Goal: Task Accomplishment & Management: Use online tool/utility

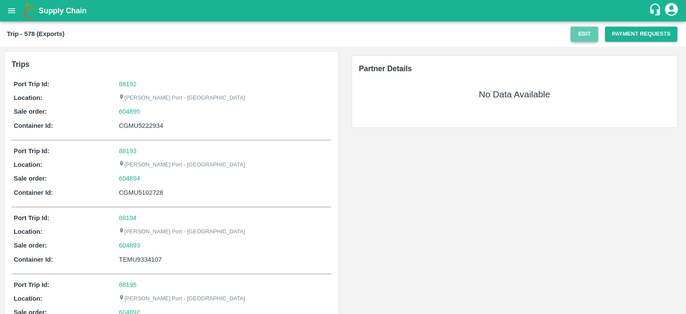
click at [584, 35] on button "Edit" at bounding box center [584, 34] width 27 height 15
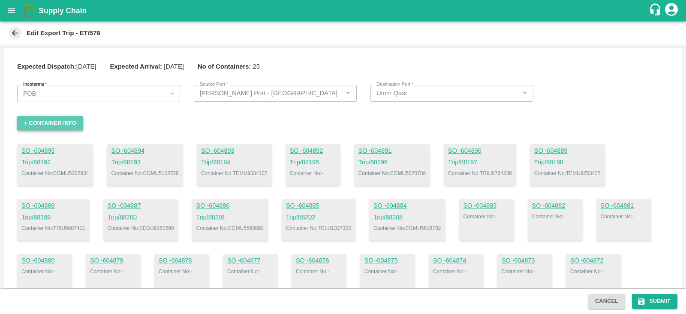
click at [65, 125] on button "+ Container Info" at bounding box center [50, 123] width 66 height 15
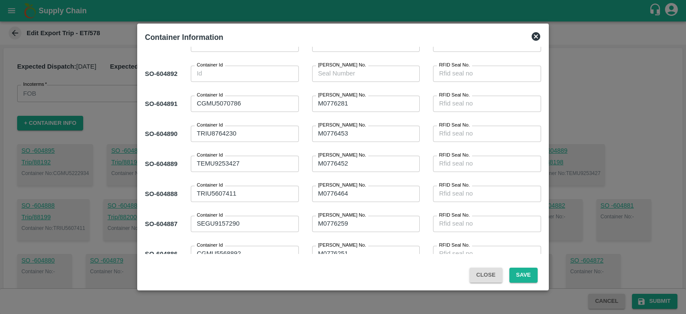
scroll to position [85, 0]
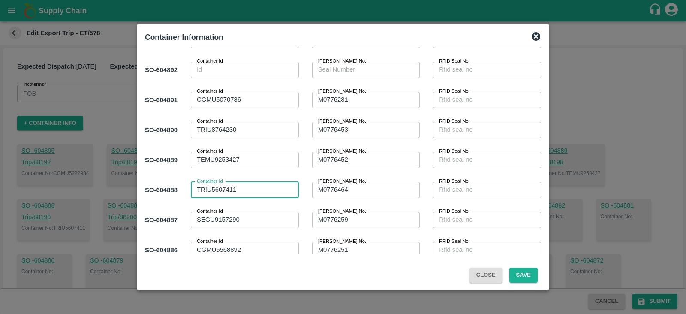
click at [212, 188] on textarea "TRIU5607411" at bounding box center [245, 189] width 96 height 9
type textarea "CGMU5607411"
click at [528, 275] on button "Save" at bounding box center [524, 275] width 28 height 15
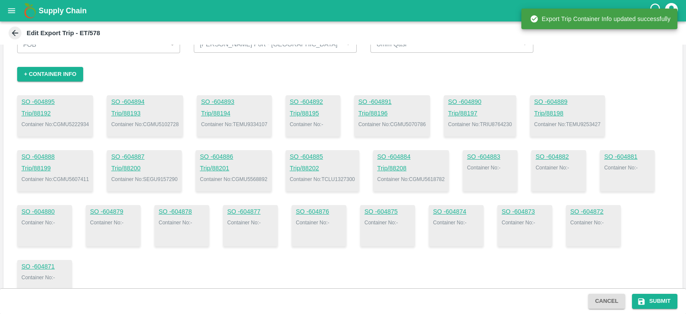
scroll to position [49, 0]
click at [597, 63] on div "Expected Dispatch: [DATE] Expected Arrival: [DATE] No of Containers: 25 Incoter…" at bounding box center [342, 157] width 679 height 316
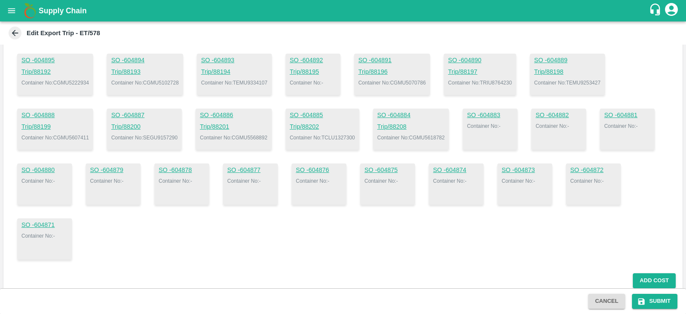
scroll to position [0, 0]
